Goal: Check status: Check status

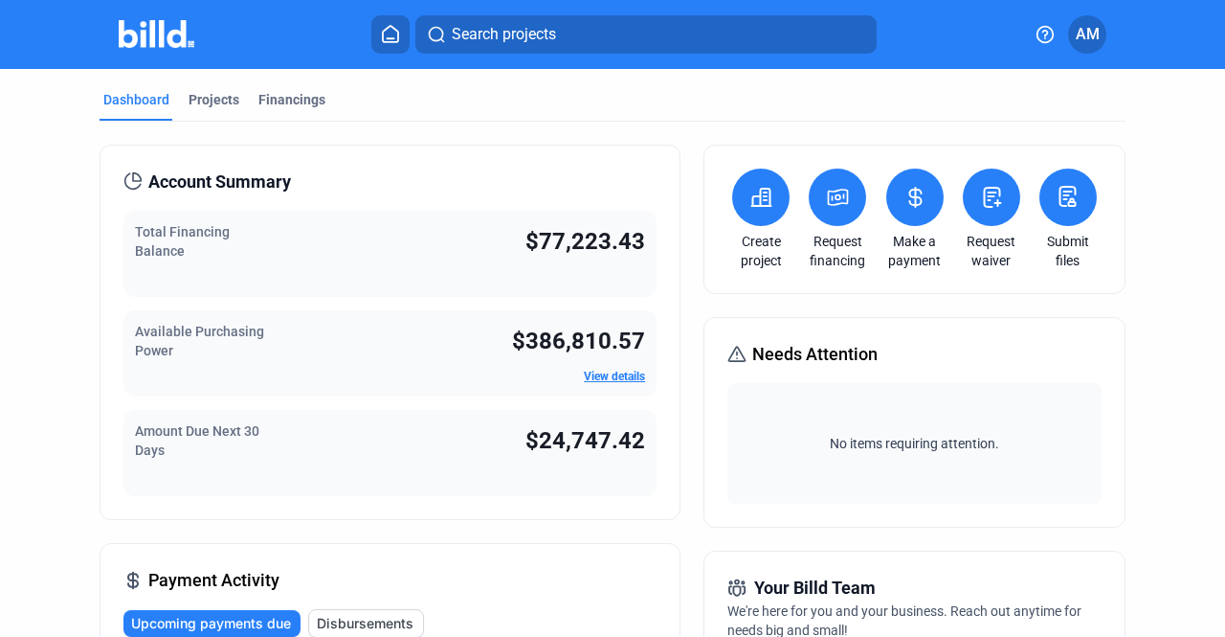
click at [206, 91] on div "Projects" at bounding box center [214, 99] width 51 height 19
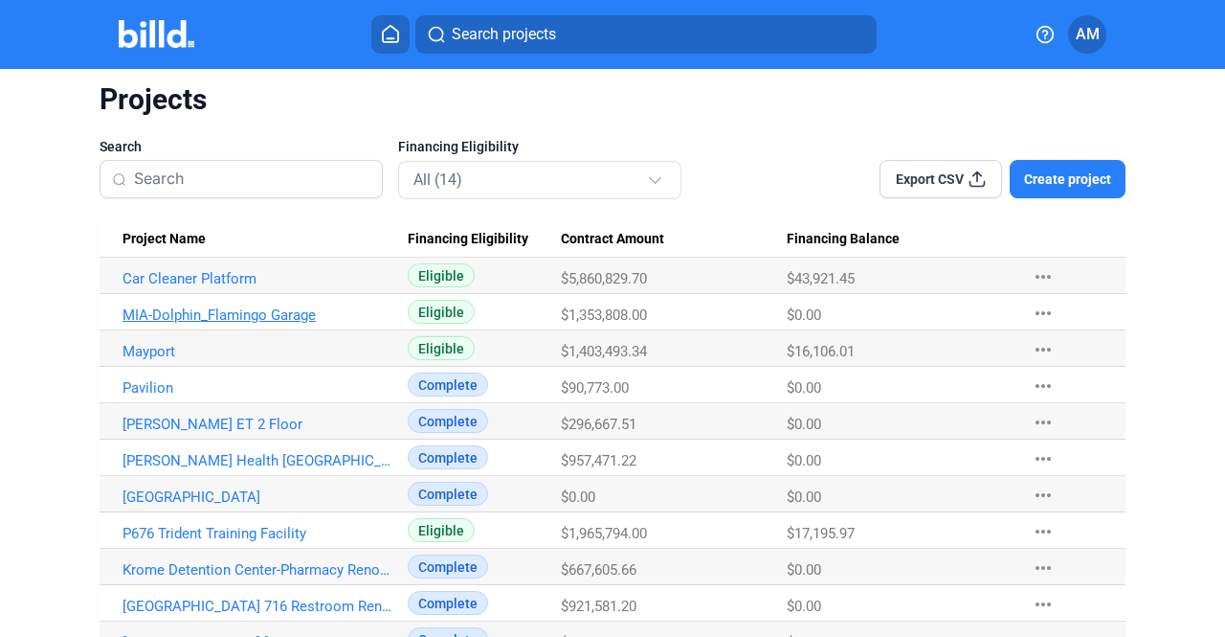
scroll to position [64, 0]
click at [146, 357] on link "Mayport" at bounding box center [258, 350] width 271 height 17
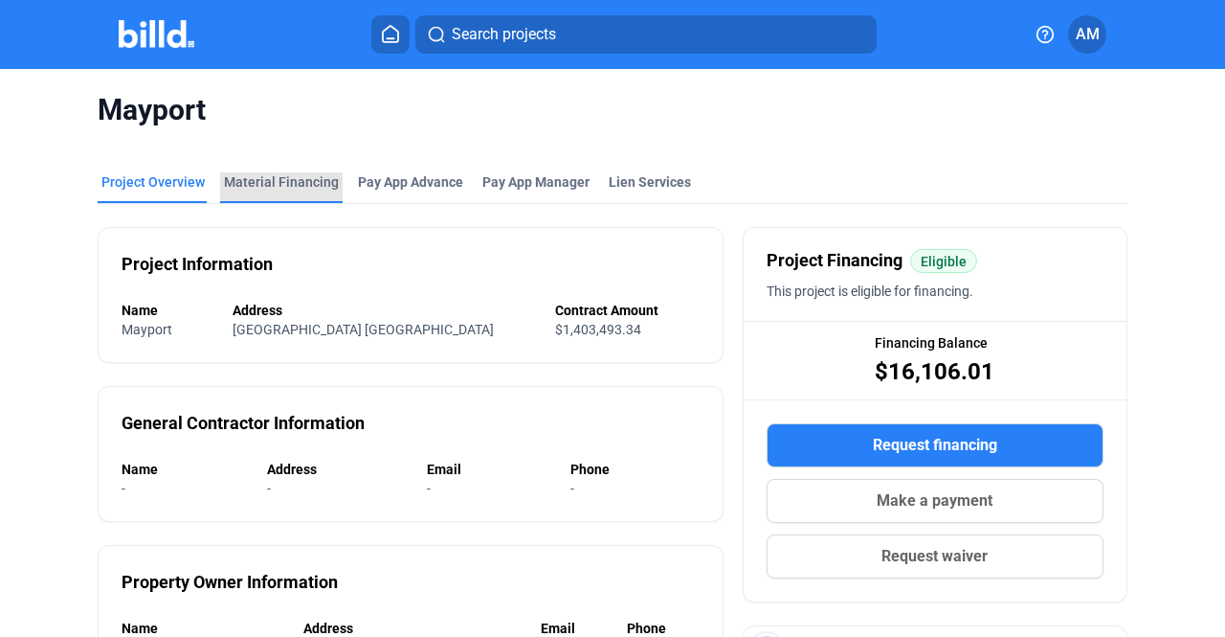
click at [283, 179] on div "Material Financing" at bounding box center [281, 181] width 115 height 19
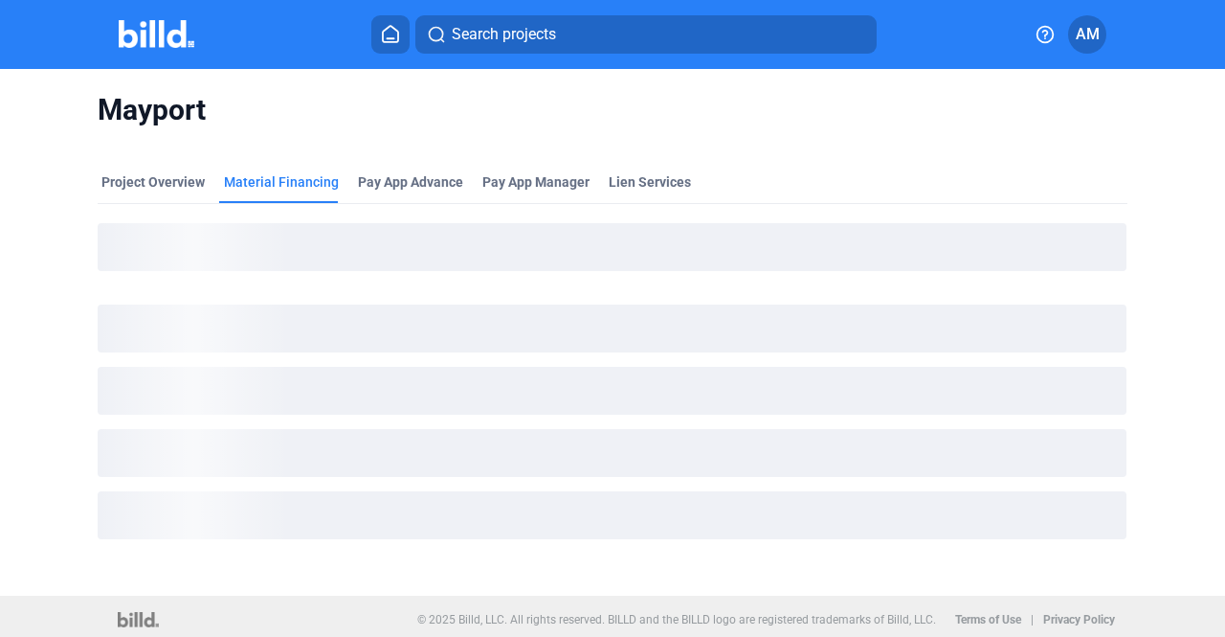
click at [399, 29] on icon at bounding box center [390, 34] width 19 height 18
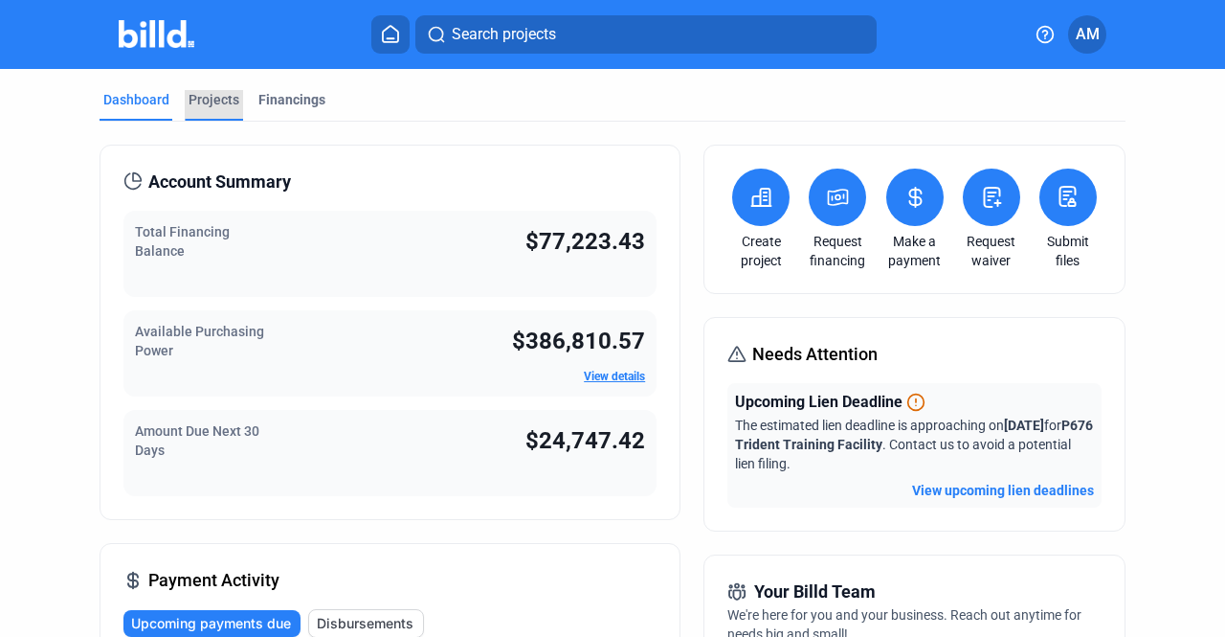
click at [218, 99] on div "Projects" at bounding box center [214, 99] width 51 height 19
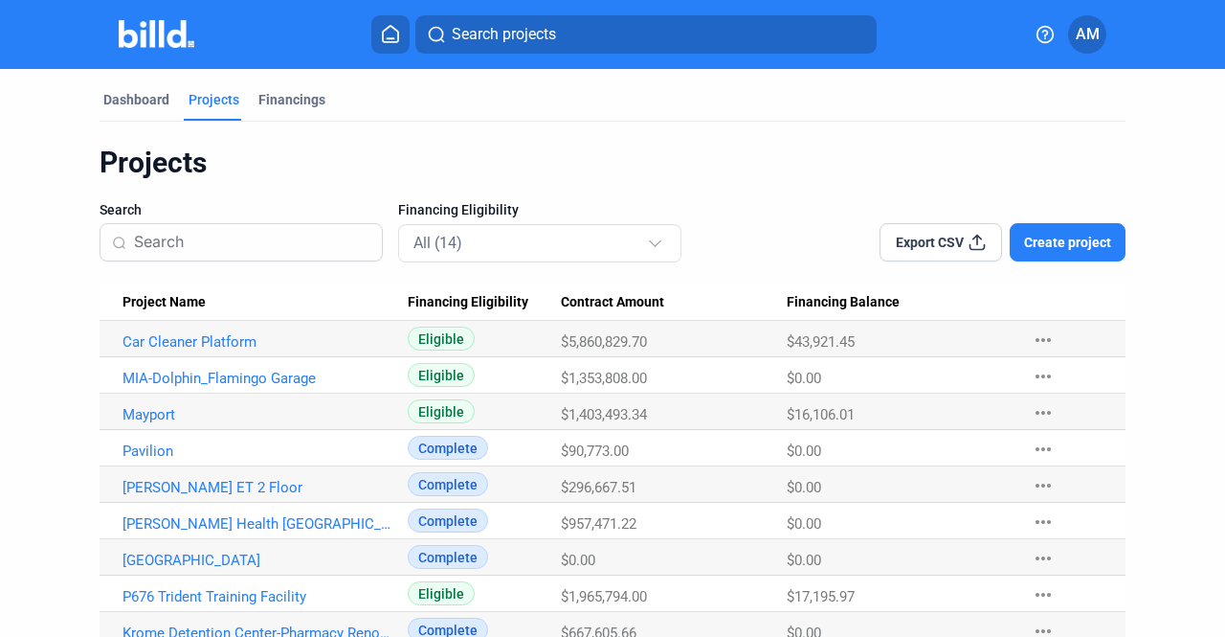
click at [163, 30] on img at bounding box center [157, 34] width 76 height 28
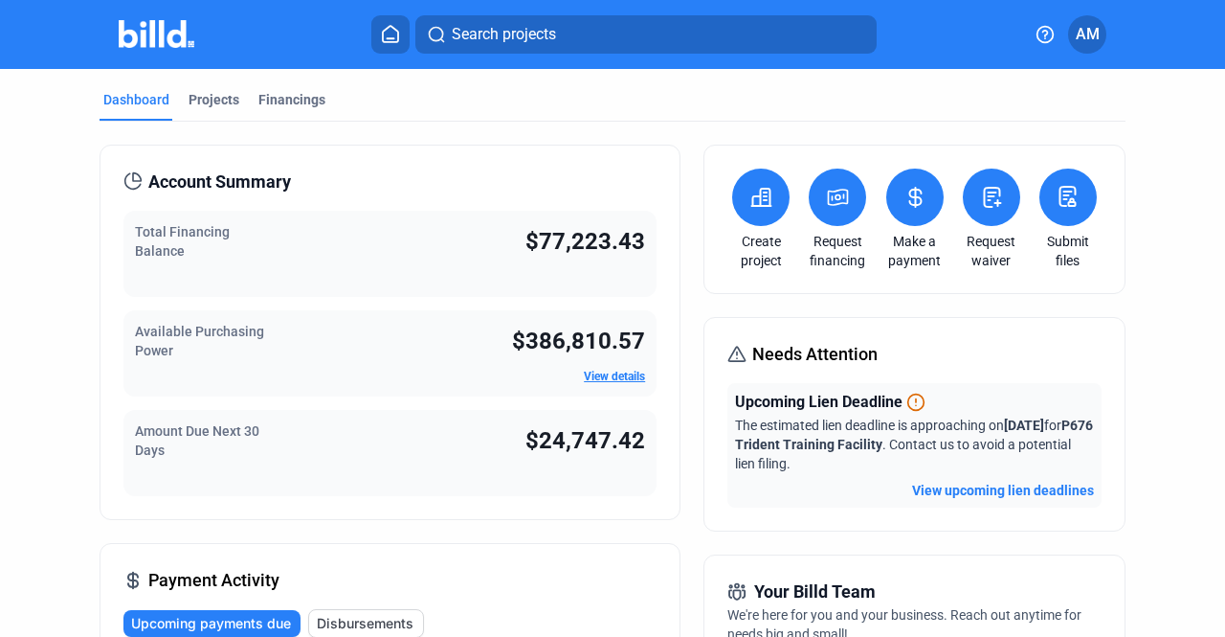
scroll to position [229, 0]
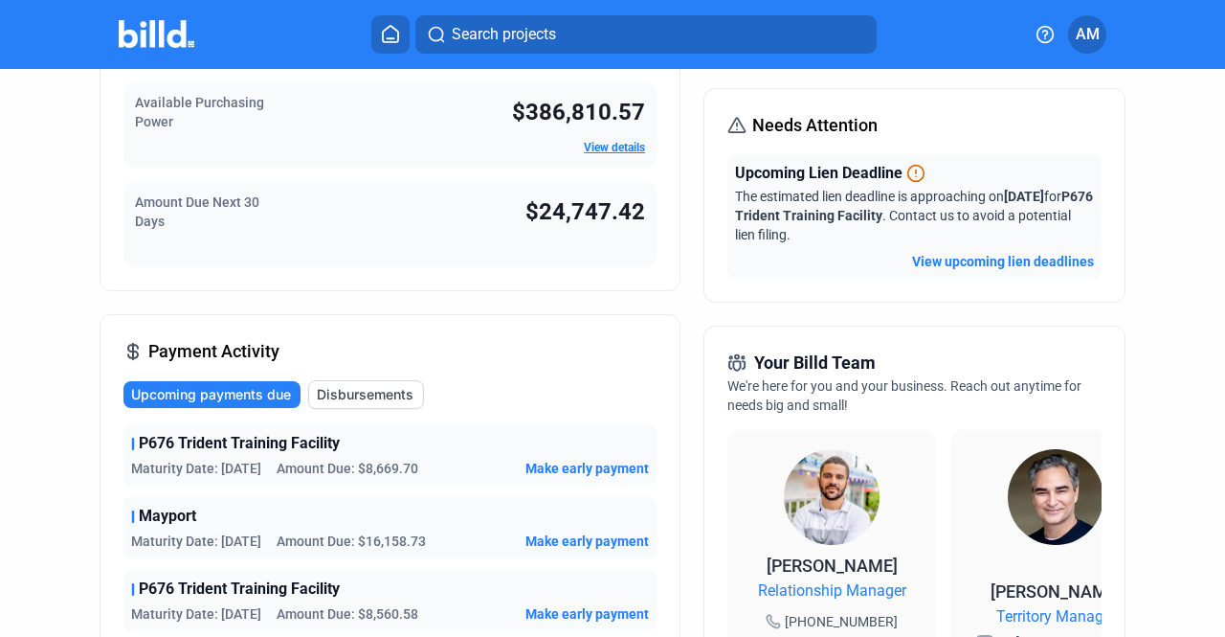
click at [434, 250] on div "Amount Due Next 30 Days $24,747.42" at bounding box center [389, 224] width 533 height 86
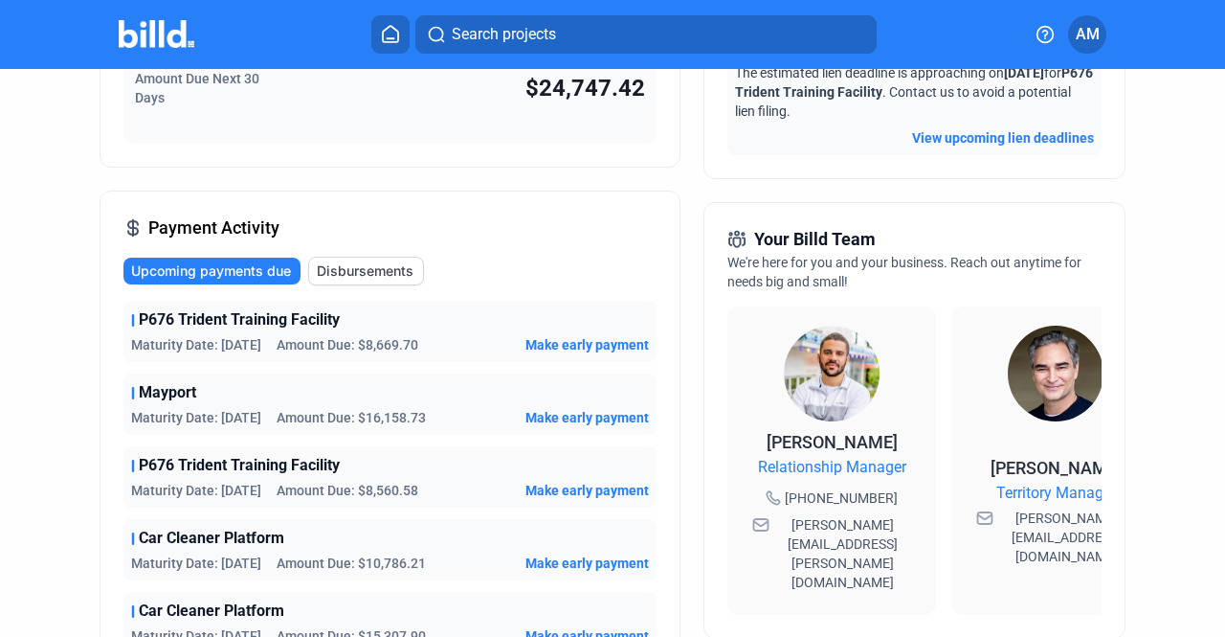
scroll to position [351, 0]
drag, startPoint x: 124, startPoint y: 374, endPoint x: 133, endPoint y: 388, distance: 15.9
click at [133, 388] on div "Mayport Maturity Date: [DATE] Amount Due: $16,158.73 Make early payment" at bounding box center [389, 404] width 533 height 61
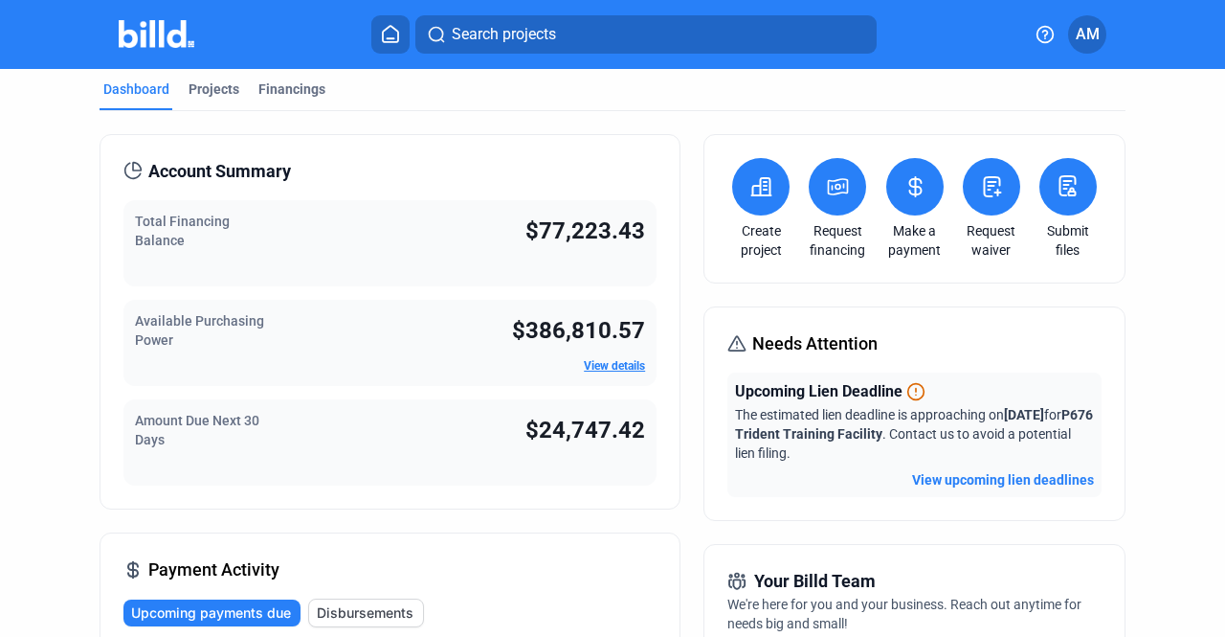
scroll to position [0, 0]
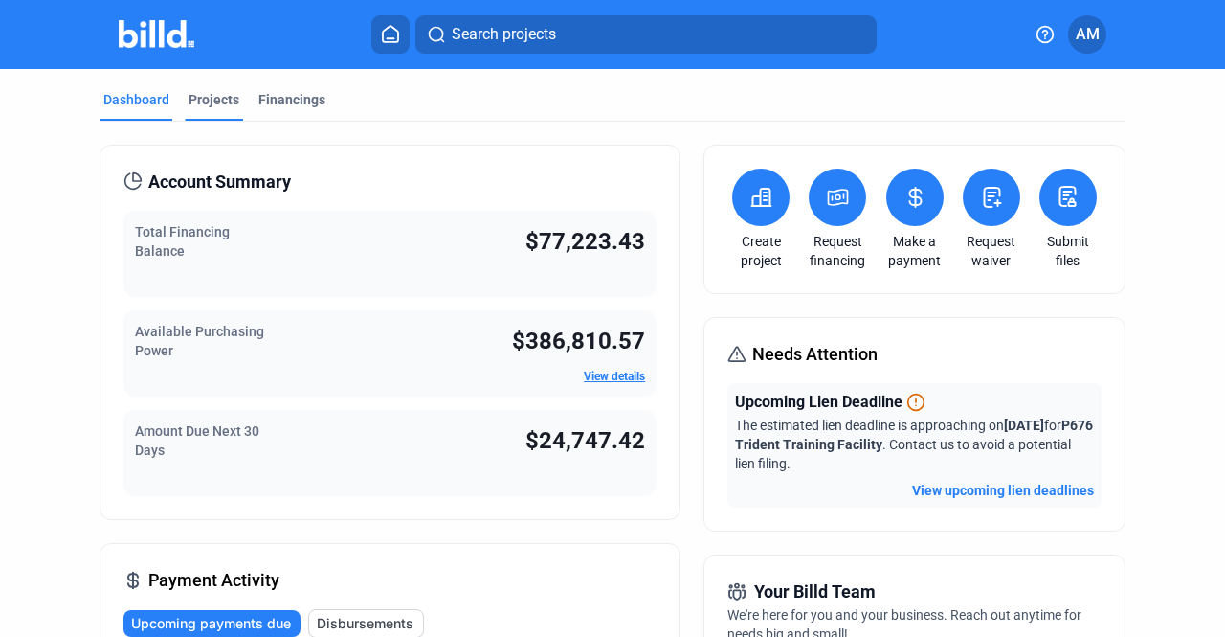
click at [232, 99] on div "Projects" at bounding box center [214, 99] width 51 height 19
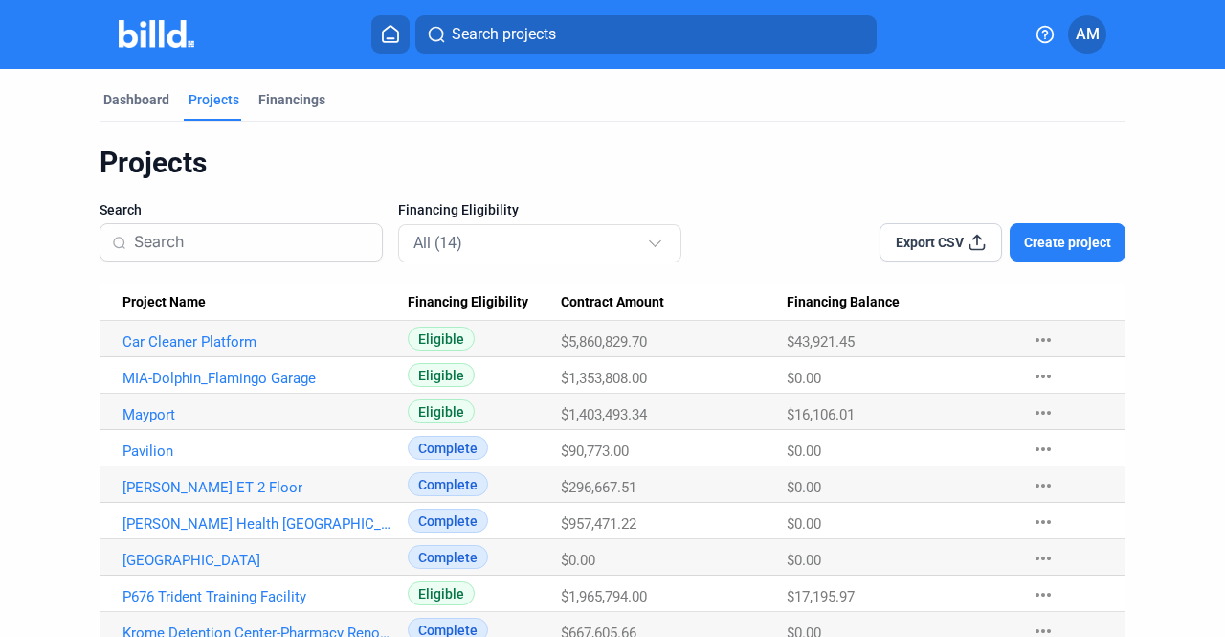
click at [153, 414] on link "Mayport" at bounding box center [258, 414] width 271 height 17
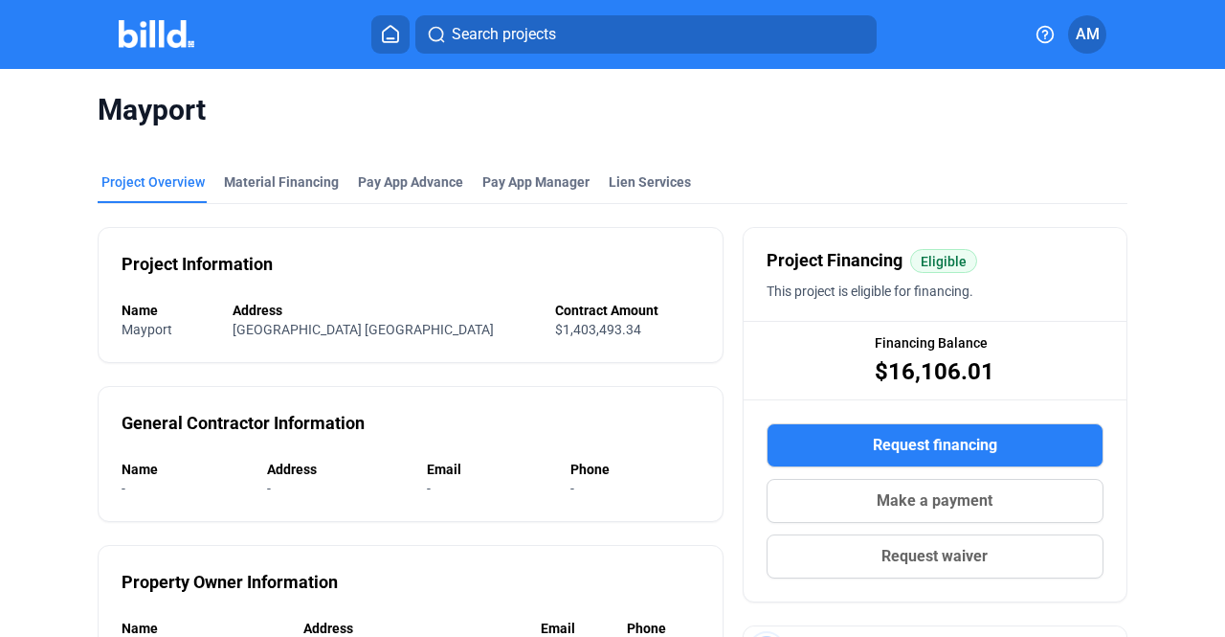
drag, startPoint x: 126, startPoint y: 259, endPoint x: 555, endPoint y: 332, distance: 435.0
click at [555, 332] on div "Project Information Name Mayport Address [GEOGRAPHIC_DATA] Contract Amount $1,4…" at bounding box center [410, 295] width 625 height 136
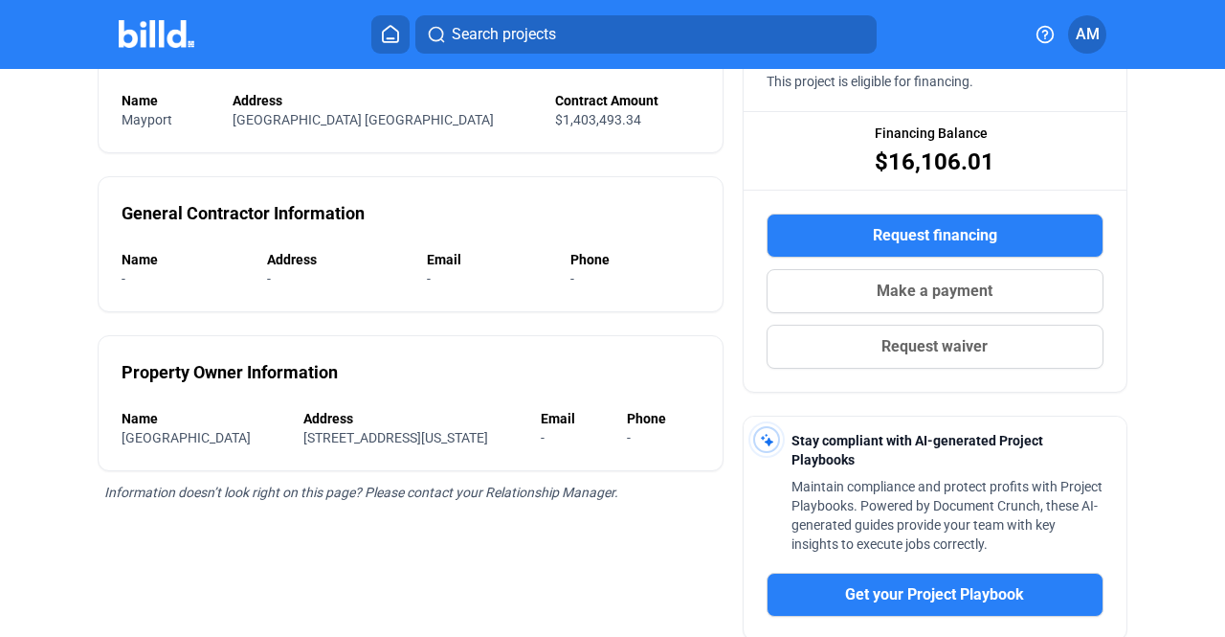
scroll to position [211, 0]
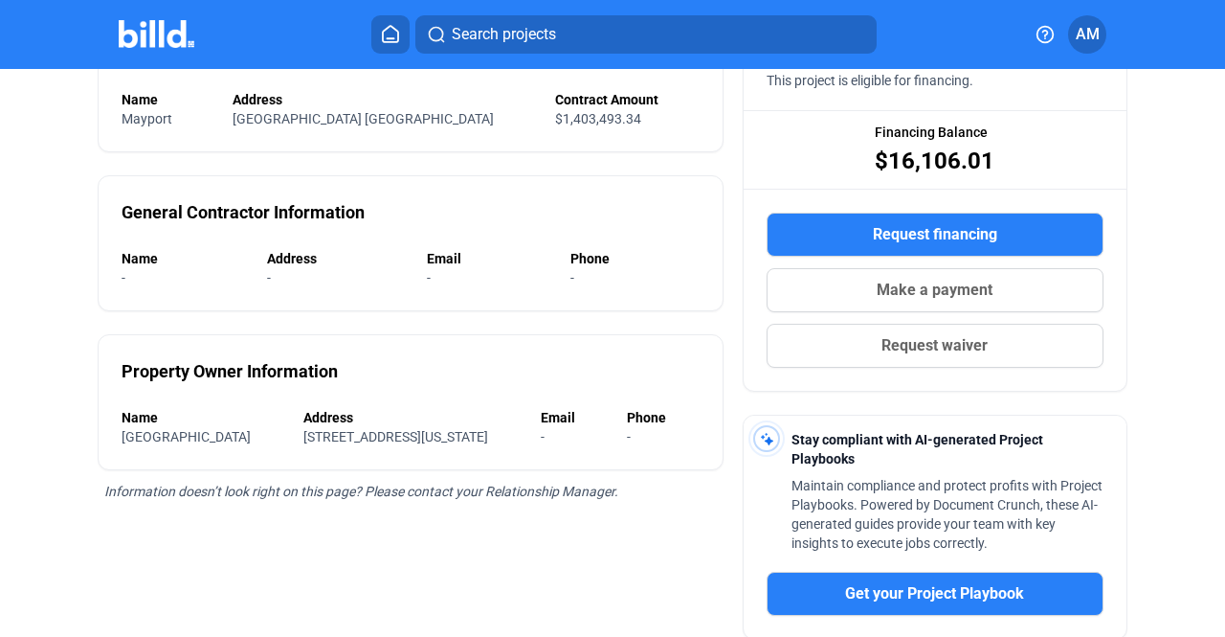
click at [408, 321] on div "Project Information Name Mayport Address [GEOGRAPHIC_DATA][STREET_ADDRESS] Cont…" at bounding box center [410, 424] width 625 height 863
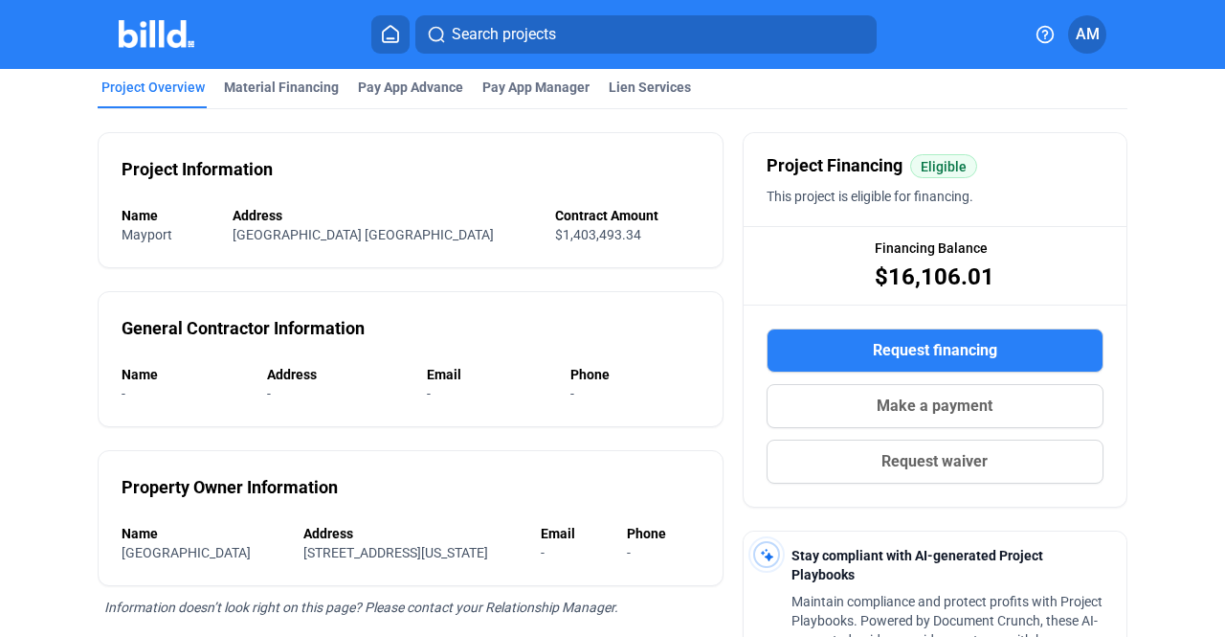
scroll to position [113, 0]
